Goal: Find specific page/section: Find specific page/section

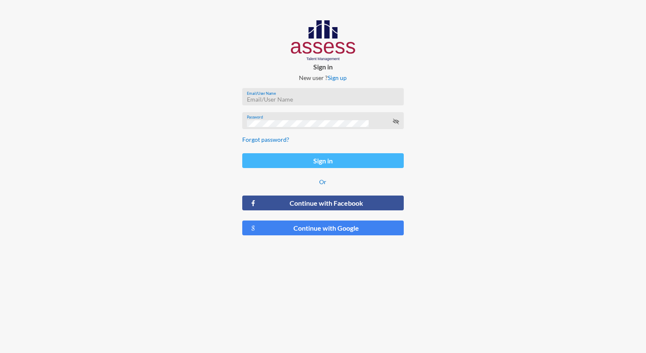
type input "hmourad_CDC"
click at [303, 160] on button "Sign in" at bounding box center [322, 160] width 161 height 15
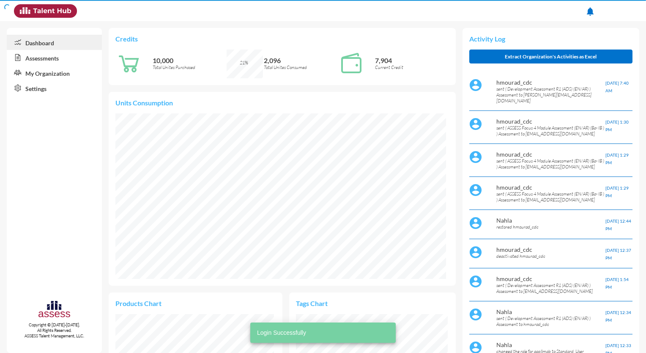
scroll to position [76, 152]
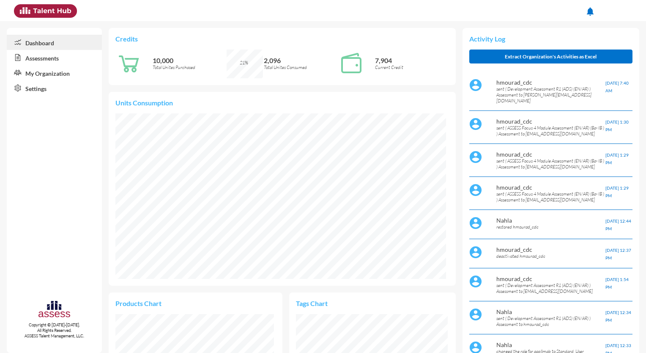
click at [483, 13] on mat-icon "notifications" at bounding box center [591, 11] width 10 height 10
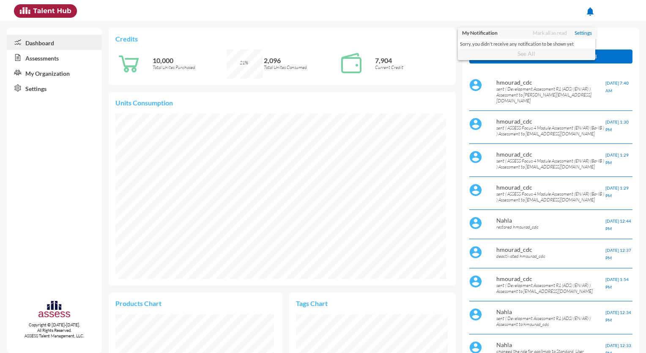
click at [483, 14] on div at bounding box center [323, 176] width 646 height 353
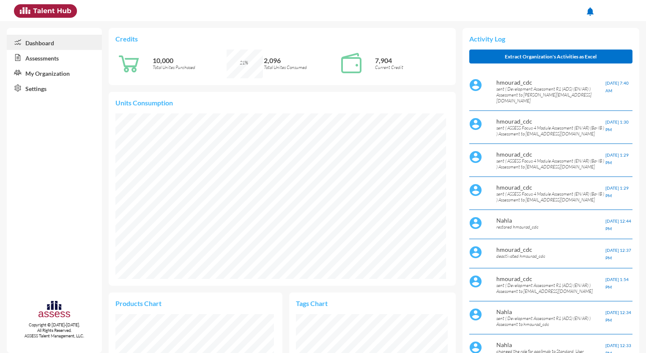
click at [47, 61] on link "Assessments" at bounding box center [54, 57] width 95 height 15
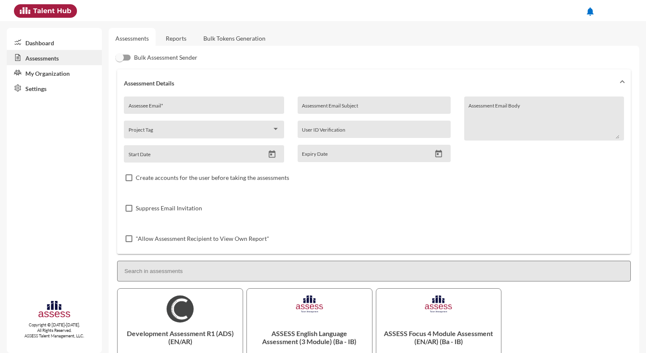
click at [483, 13] on span at bounding box center [619, 10] width 21 height 17
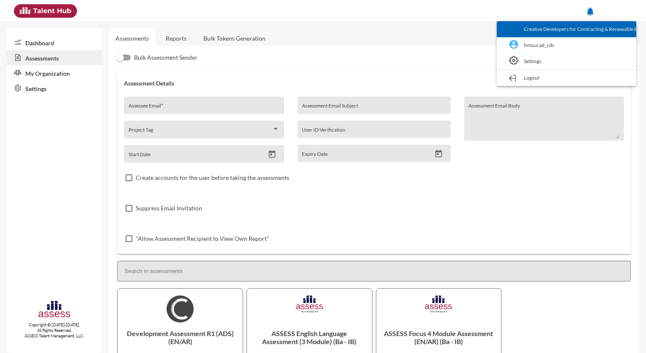
click at [483, 27] on link "Creative Developers for Contracting & Renewable Energy" at bounding box center [566, 29] width 131 height 16
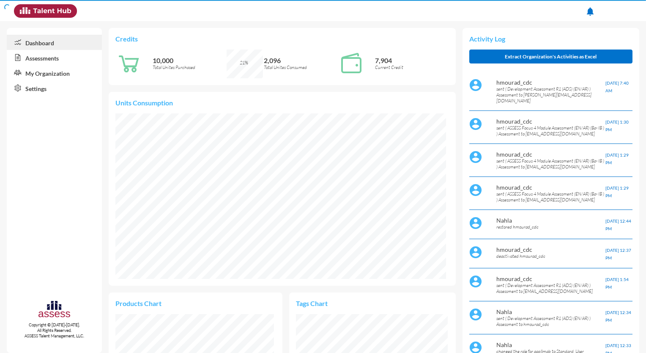
scroll to position [75, 159]
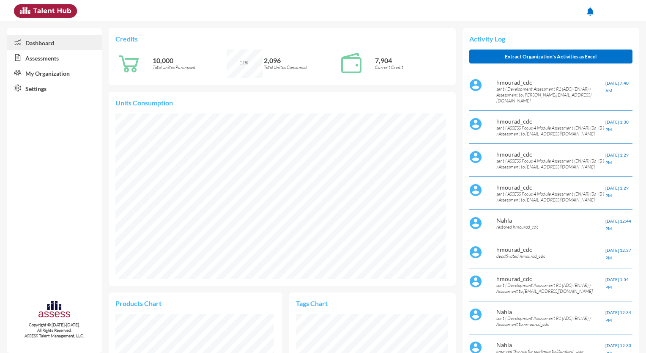
click at [44, 62] on link "Assessments" at bounding box center [54, 57] width 95 height 15
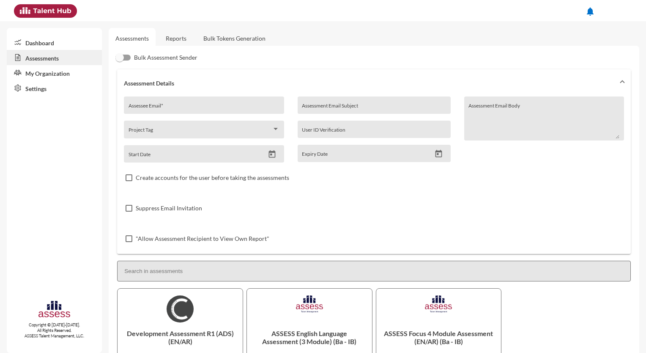
click at [179, 40] on link "Reports" at bounding box center [176, 38] width 34 height 21
